Goal: Check status: Check status

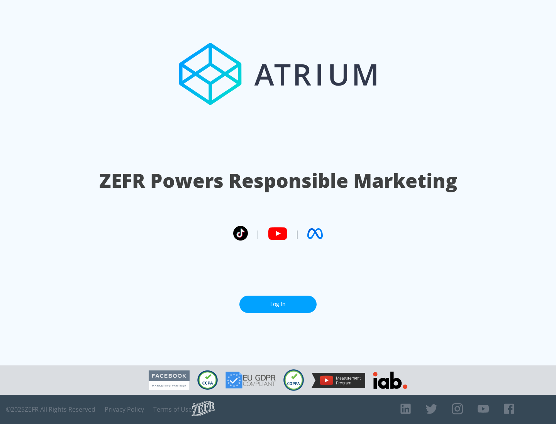
click at [278, 301] on link "Log In" at bounding box center [277, 304] width 77 height 17
